Goal: Task Accomplishment & Management: Complete application form

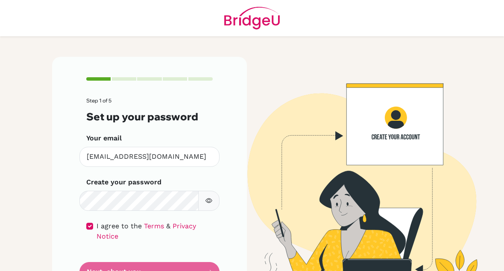
scroll to position [51, 0]
click at [195, 228] on form "Step 1 of 5 Set up your password Your email [EMAIL_ADDRESS][DOMAIN_NAME] Invali…" at bounding box center [149, 190] width 126 height 184
click at [208, 216] on form "Step 1 of 5 Set up your password Your email [EMAIL_ADDRESS][DOMAIN_NAME] Invali…" at bounding box center [149, 190] width 126 height 184
click at [196, 225] on form "Step 1 of 5 Set up your password Your email [EMAIL_ADDRESS][DOMAIN_NAME] Invali…" at bounding box center [149, 190] width 126 height 184
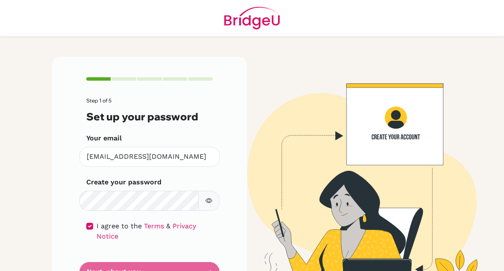
click at [211, 213] on form "Step 1 of 5 Set up your password Your email [EMAIL_ADDRESS][DOMAIN_NAME] Invali…" at bounding box center [149, 190] width 126 height 184
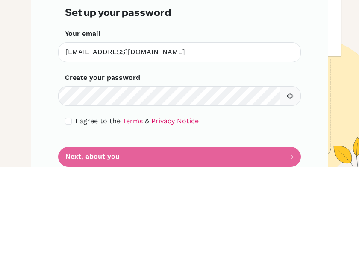
scroll to position [51, 0]
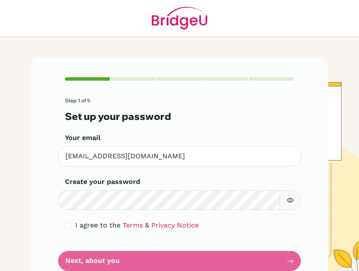
click at [208, 205] on form "Step 1 of 5 Set up your password Your email [EMAIL_ADDRESS][DOMAIN_NAME] Invali…" at bounding box center [179, 184] width 229 height 173
click at [202, 210] on form "Step 1 of 5 Set up your password Your email [EMAIL_ADDRESS][DOMAIN_NAME] Invali…" at bounding box center [179, 184] width 229 height 173
click at [70, 222] on input "checkbox" at bounding box center [68, 225] width 7 height 7
checkbox input "true"
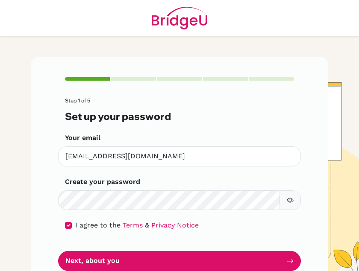
click at [201, 251] on button "Next, about you" at bounding box center [179, 261] width 243 height 20
